Goal: Task Accomplishment & Management: Manage account settings

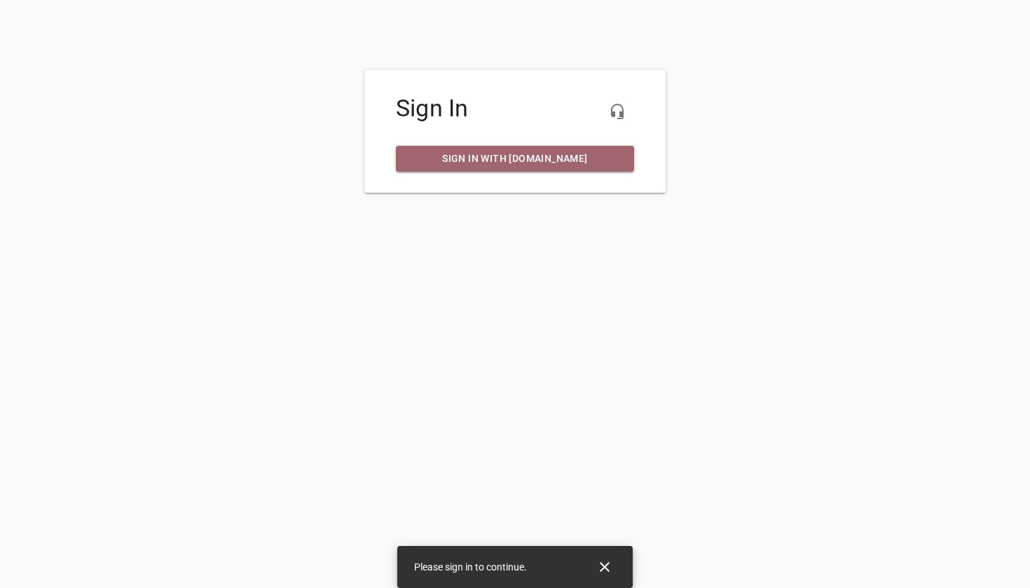
click at [549, 160] on span "Sign in with my.ruud.com" at bounding box center [515, 159] width 216 height 18
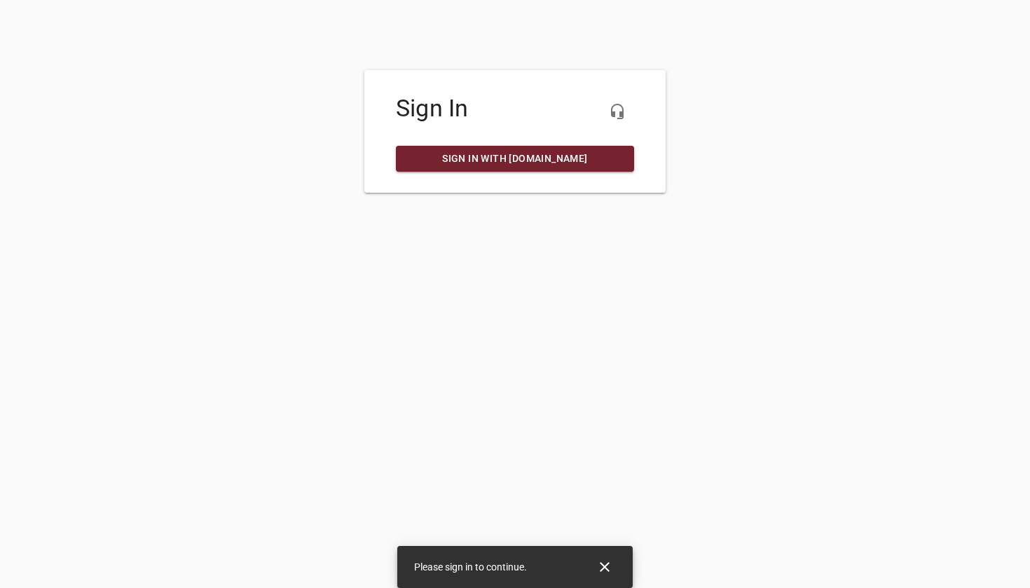
click at [534, 163] on span "Sign in with my.ruud.com" at bounding box center [515, 159] width 216 height 18
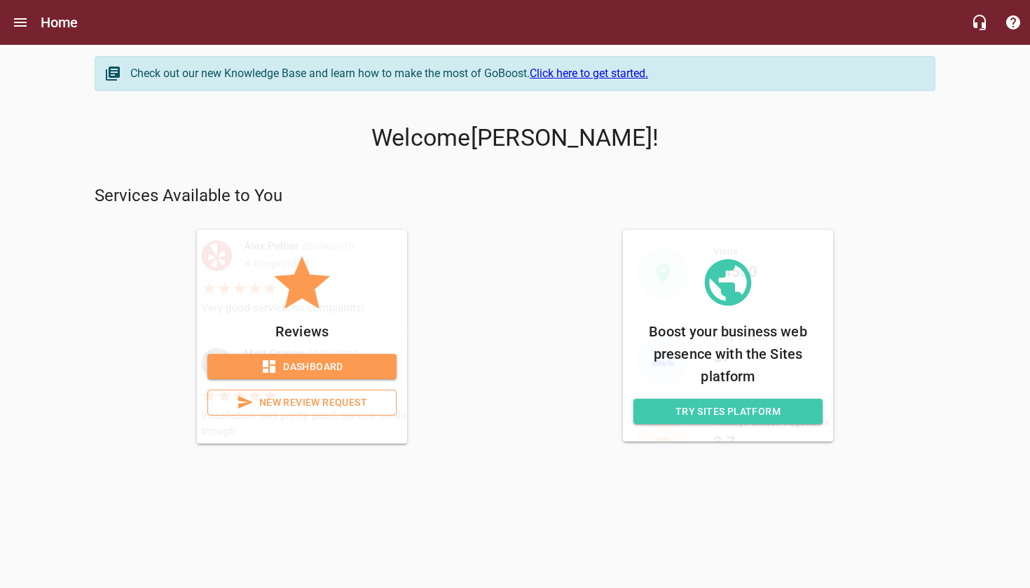
click at [327, 367] on span "Dashboard" at bounding box center [302, 367] width 167 height 18
click at [729, 417] on span "Try Sites Platform" at bounding box center [728, 412] width 167 height 18
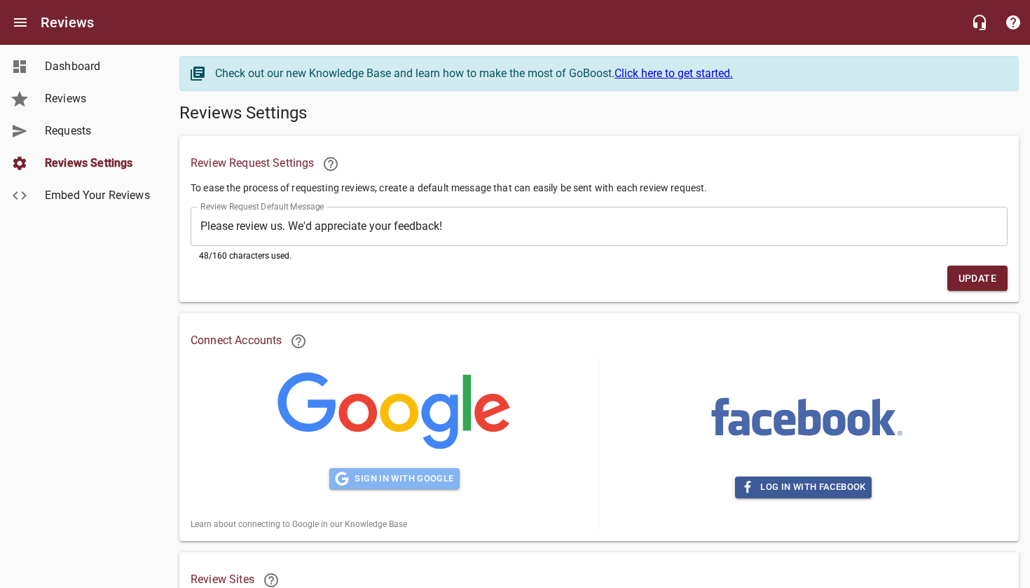
click at [375, 481] on span "Sign in with Google" at bounding box center [394, 479] width 118 height 16
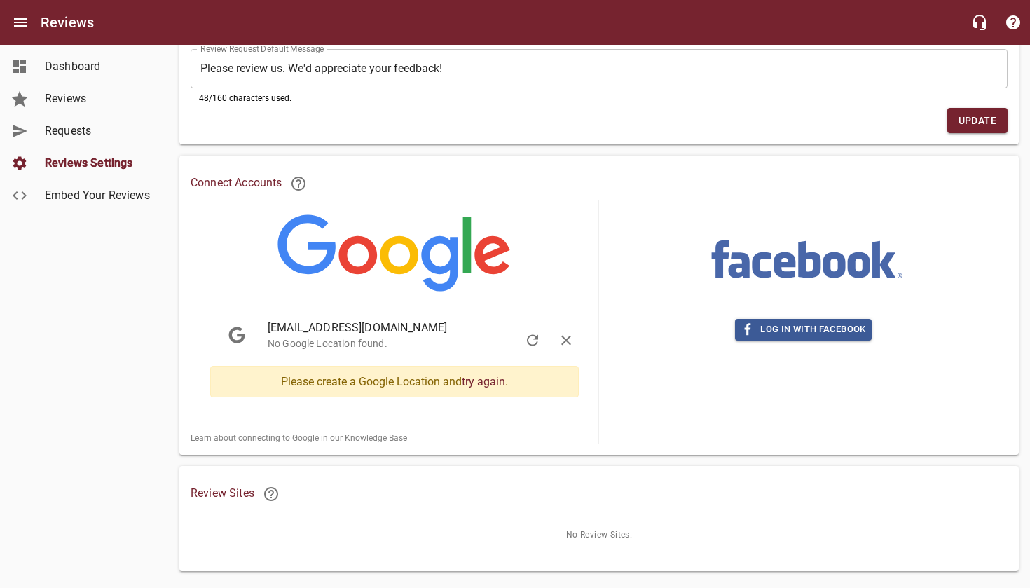
scroll to position [173, 0]
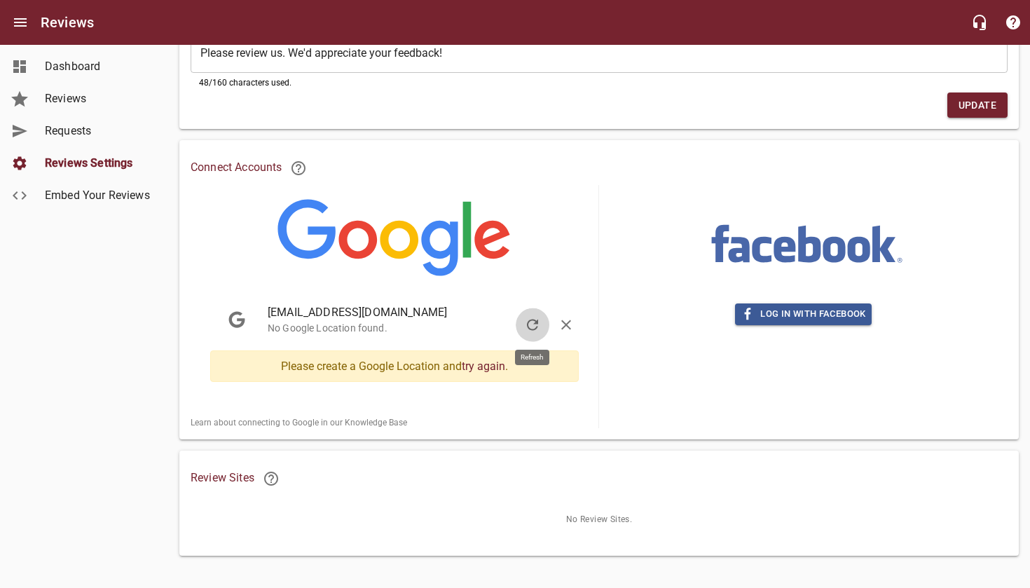
click at [535, 320] on icon "button" at bounding box center [532, 325] width 11 height 11
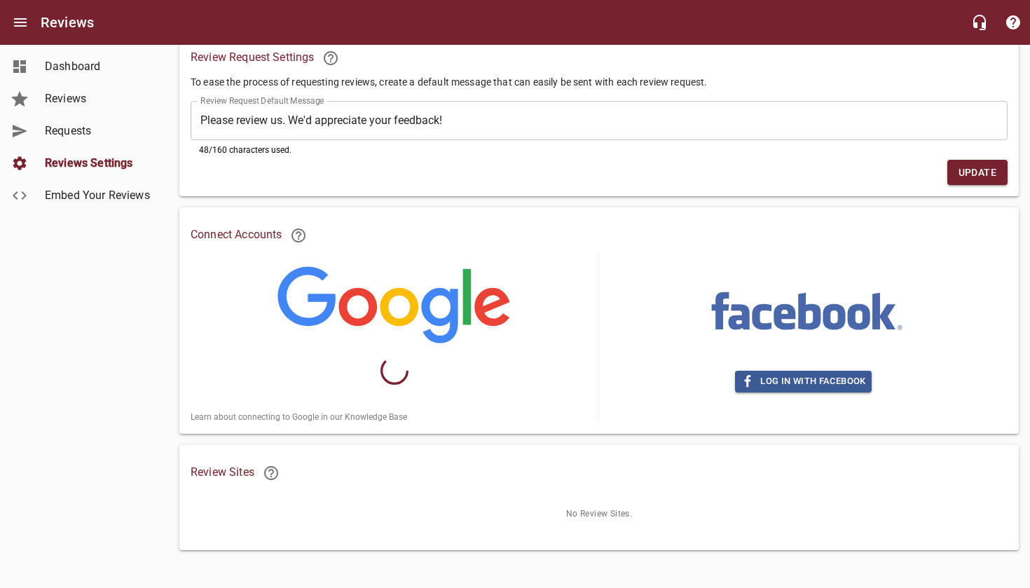
scroll to position [100, 0]
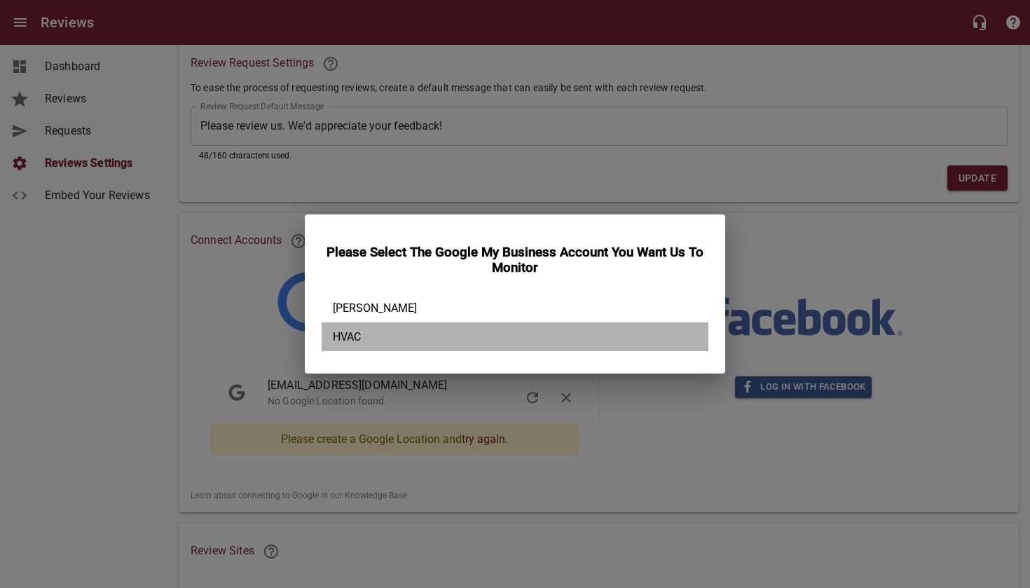
click at [359, 332] on div "HVAC" at bounding box center [515, 336] width 387 height 29
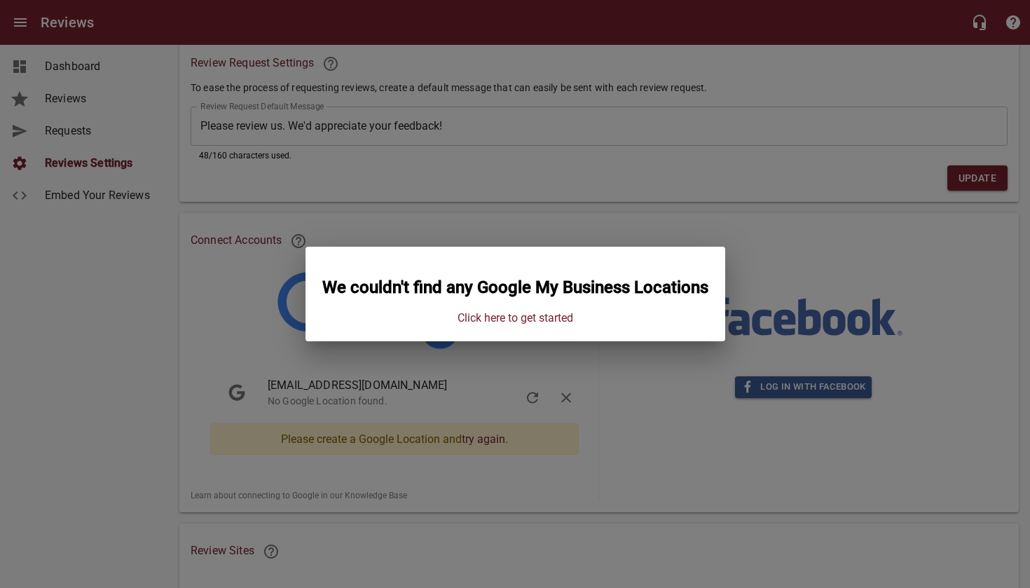
click at [636, 215] on div "We couldn't find any Google My Business Locations Click here to get started" at bounding box center [515, 294] width 1030 height 588
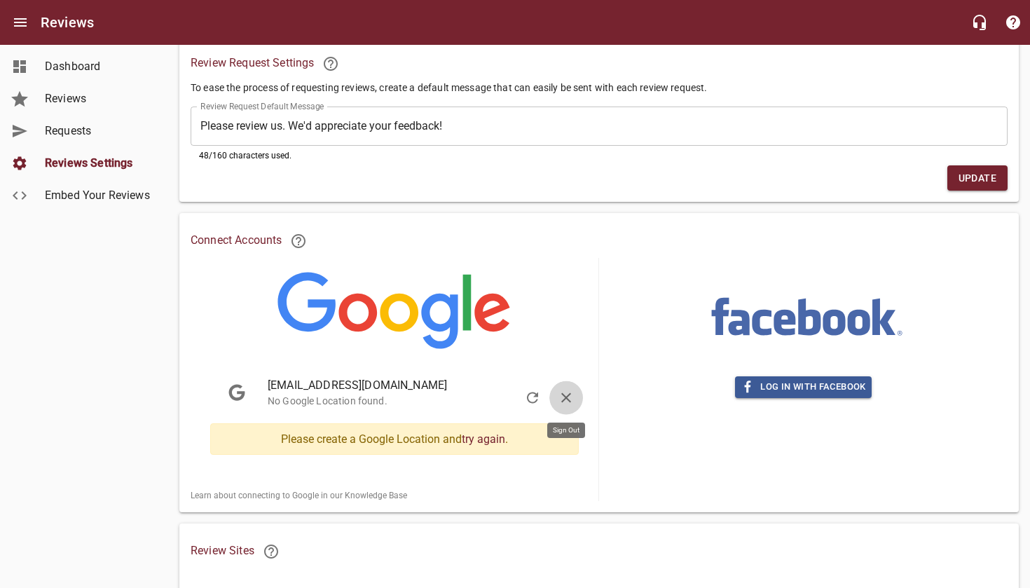
click at [567, 393] on icon "button" at bounding box center [566, 398] width 17 height 17
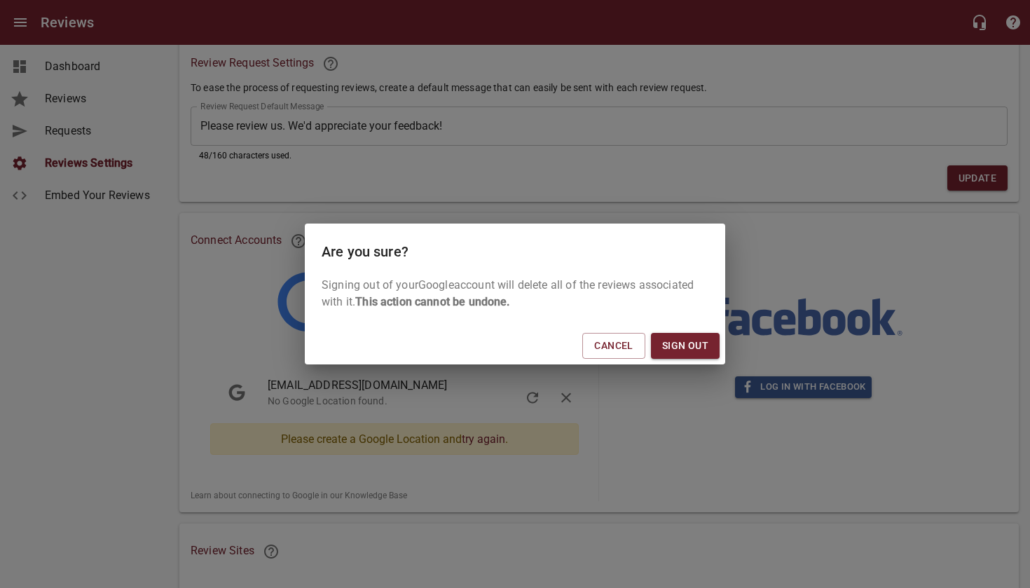
click at [673, 342] on span "Sign Out" at bounding box center [685, 346] width 46 height 18
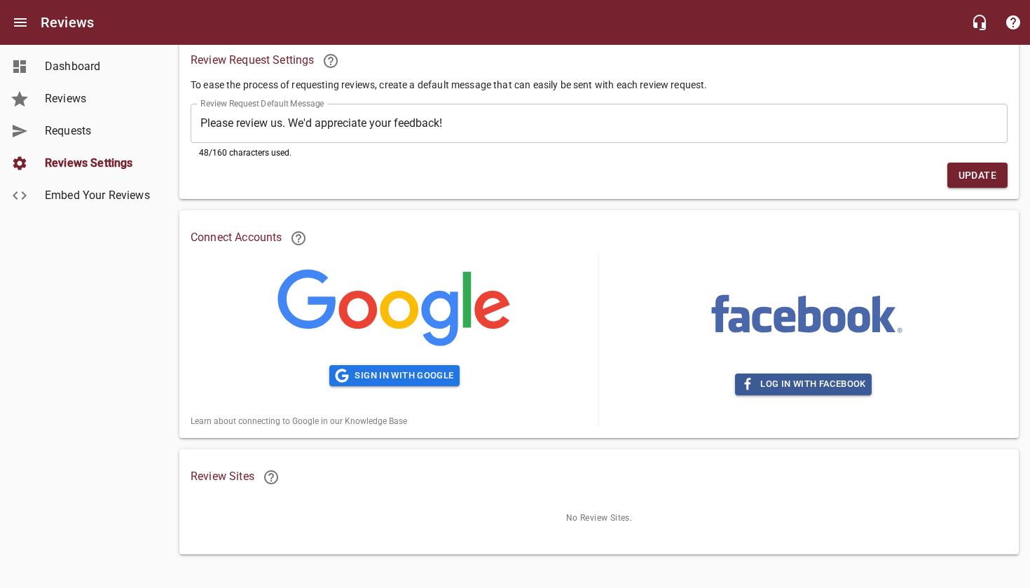
scroll to position [102, 0]
